Goal: Navigation & Orientation: Find specific page/section

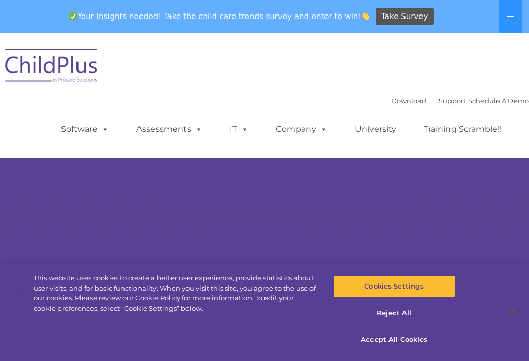
select select "MEDIUM"
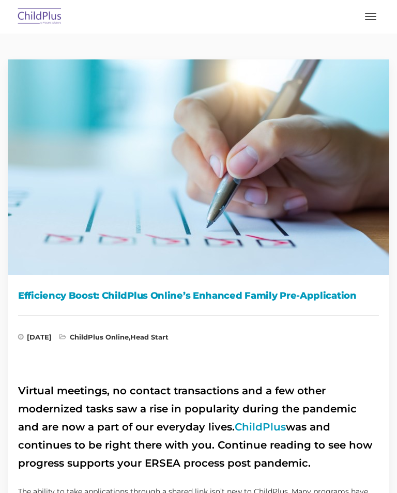
click at [41, 16] on img at bounding box center [40, 17] width 49 height 24
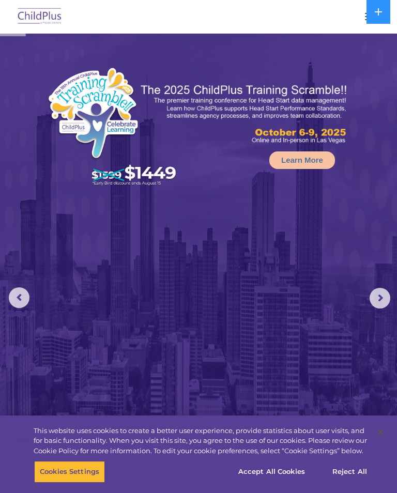
select select "MEDIUM"
click at [30, 296] on img at bounding box center [198, 295] width 397 height 522
